Goal: Task Accomplishment & Management: Use online tool/utility

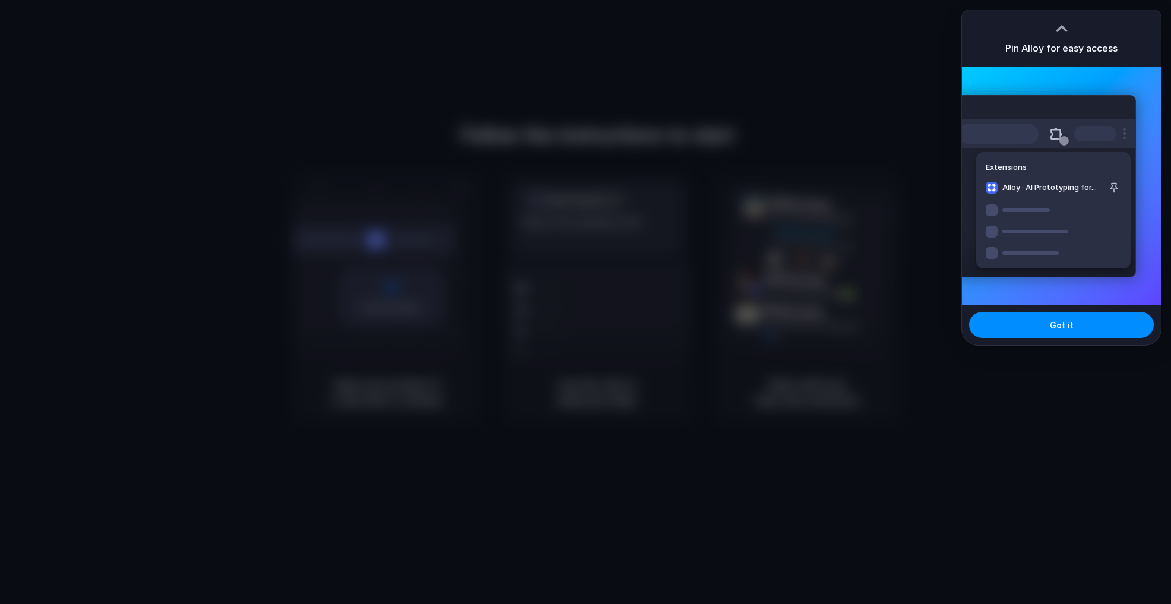
click at [1073, 44] on h3 "Pin Alloy for easy access" at bounding box center [1061, 48] width 112 height 14
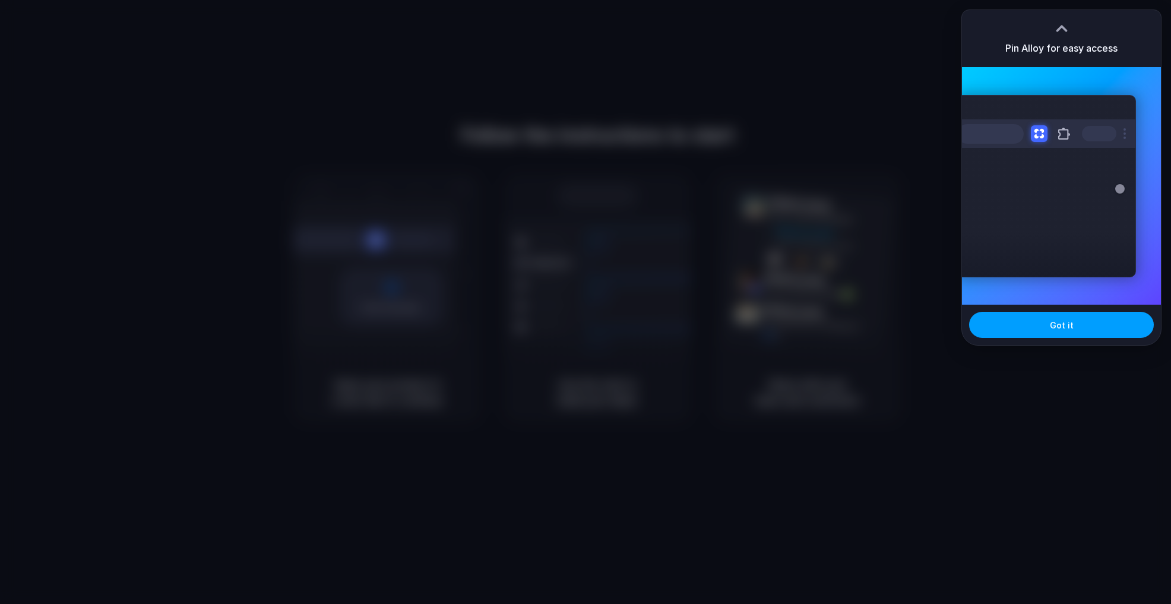
click at [1100, 337] on button "Got it" at bounding box center [1061, 325] width 185 height 26
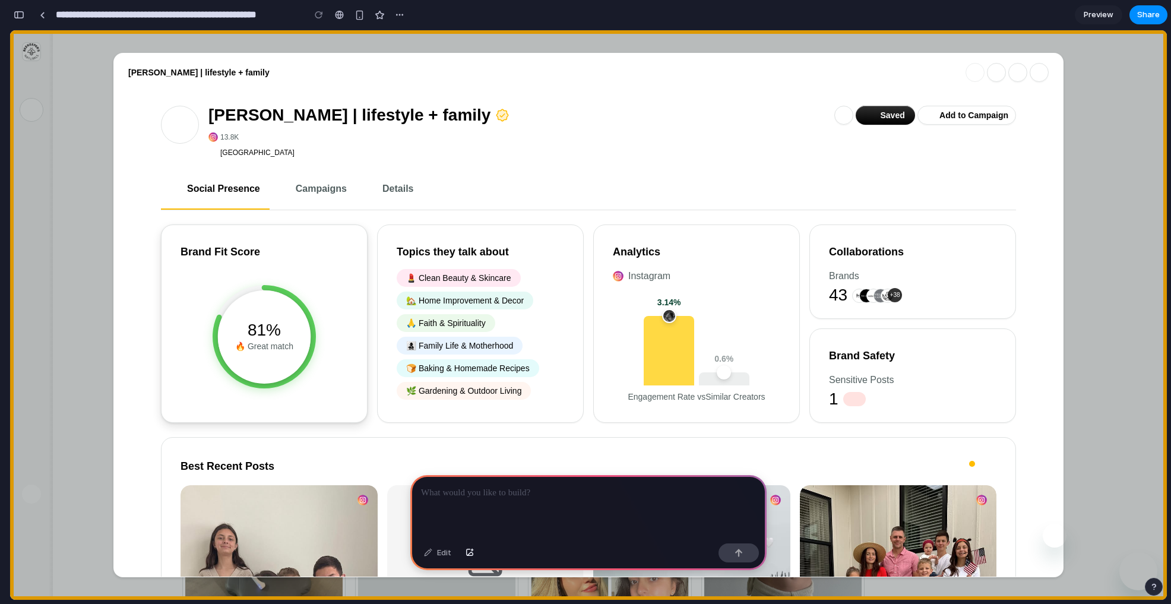
click at [306, 298] on icon at bounding box center [264, 336] width 103 height 103
click at [479, 494] on p at bounding box center [588, 493] width 335 height 14
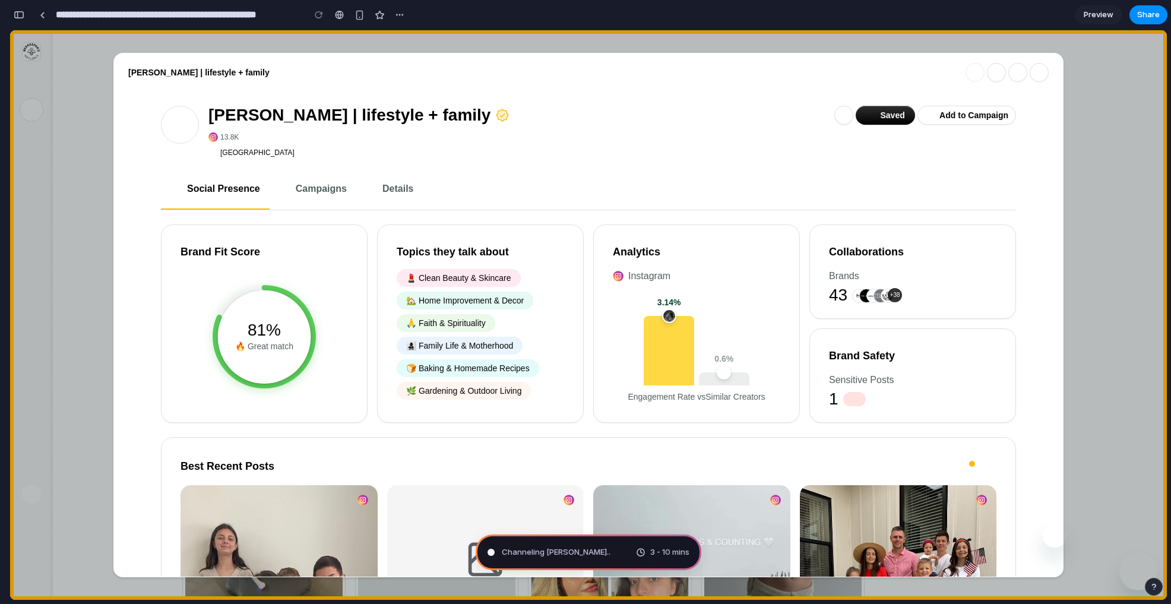
click at [648, 554] on div "3 - 10 mins" at bounding box center [662, 552] width 53 height 12
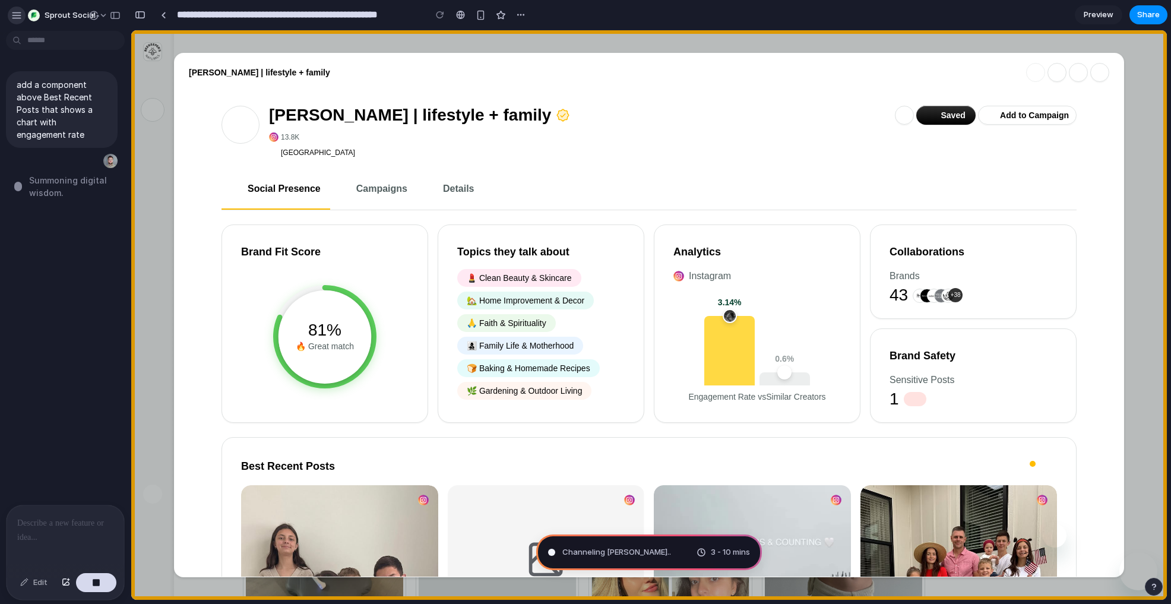
click at [19, 20] on div "button" at bounding box center [16, 15] width 11 height 11
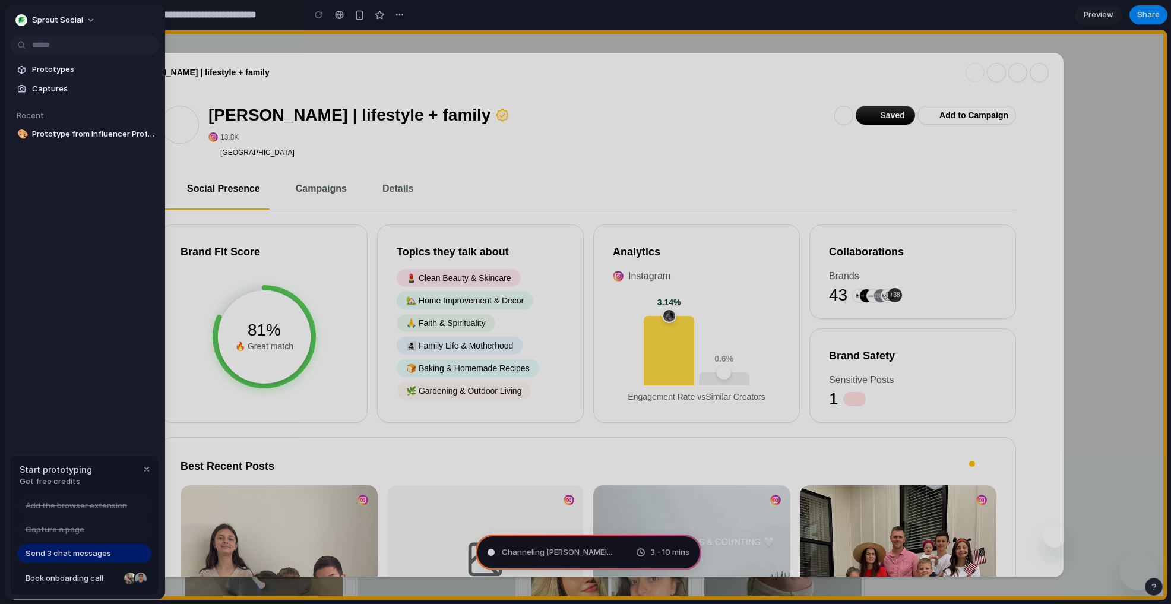
type input "**********"
click at [41, 21] on span "Sprout Social" at bounding box center [57, 20] width 51 height 12
click at [73, 22] on div "Settings Invite members Change theme Sign out" at bounding box center [585, 302] width 1171 height 604
click at [52, 67] on span "Prototypes" at bounding box center [93, 70] width 122 height 12
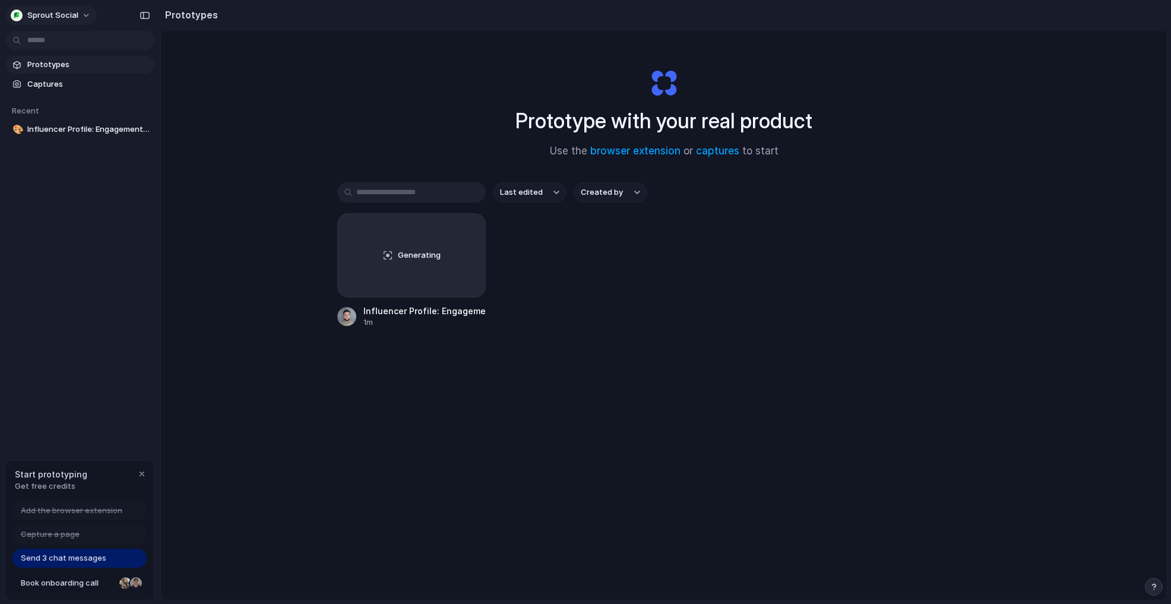
click at [68, 8] on button "Sprout Social" at bounding box center [51, 15] width 91 height 19
click at [68, 13] on div "Settings Invite members Change theme Sign out" at bounding box center [585, 302] width 1171 height 604
click at [97, 388] on div "Sprout Social Prototypes Captures Recent 🎨 Influencer Profile: Engagement Rate …" at bounding box center [80, 302] width 160 height 604
click at [46, 129] on span "Influencer Profile: Engagement Rate Chart Addition" at bounding box center [88, 129] width 122 height 12
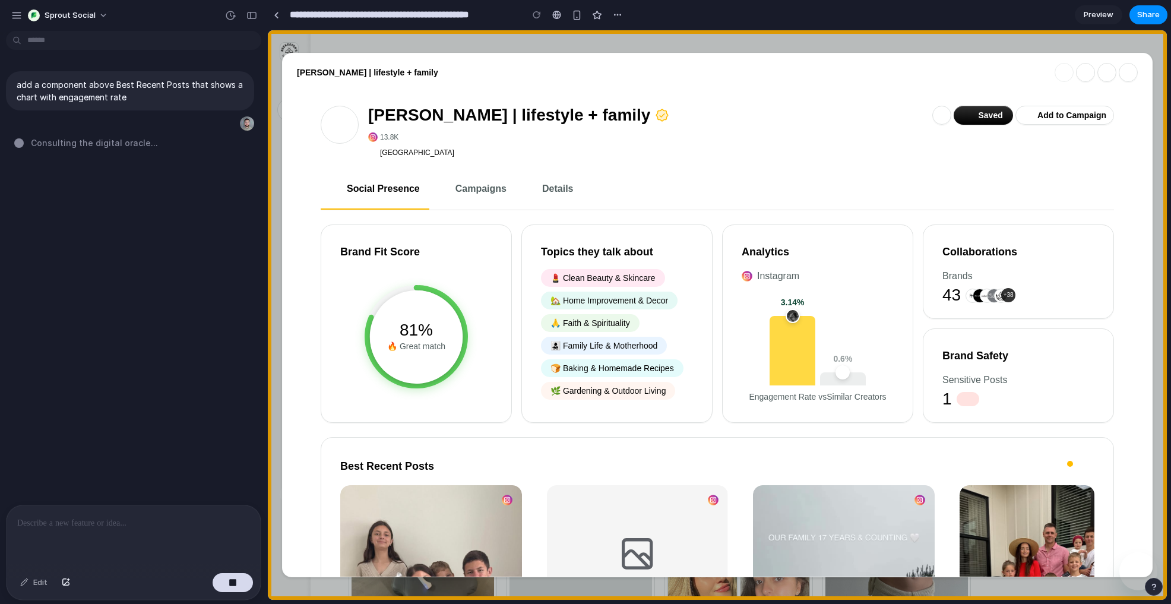
click at [135, 221] on div "add a component above Best Recent Posts that shows a chart with engagement rate…" at bounding box center [130, 270] width 260 height 469
drag, startPoint x: 176, startPoint y: 106, endPoint x: 126, endPoint y: 96, distance: 51.5
click at [125, 96] on div "add a component above Best Recent Posts that shows a chart with engagement rate" at bounding box center [130, 90] width 248 height 39
click at [126, 96] on p "add a component above Best Recent Posts that shows a chart with engagement rate" at bounding box center [130, 90] width 227 height 25
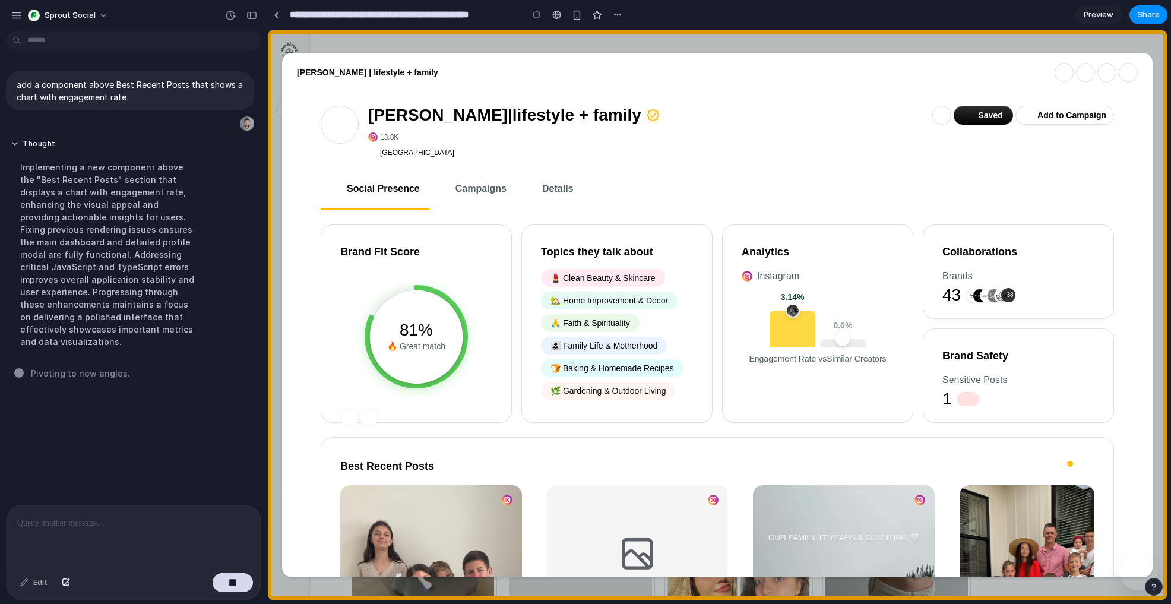
drag, startPoint x: 116, startPoint y: 354, endPoint x: 128, endPoint y: 397, distance: 44.0
click at [128, 397] on div "add a component above Best Recent Posts that shows a chart with engagement rate…" at bounding box center [130, 270] width 260 height 469
click at [629, 403] on div "Topics they talk about 💄 Clean Beauty & Skincare 🏡 Home Improvement & Decor 🙏 F…" at bounding box center [616, 323] width 191 height 198
